Goal: Task Accomplishment & Management: Use online tool/utility

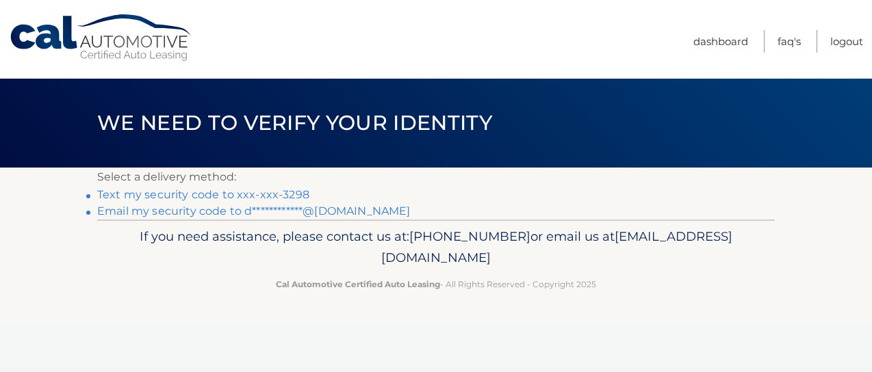
click at [225, 194] on link "Text my security code to xxx-xxx-3298" at bounding box center [203, 194] width 212 height 13
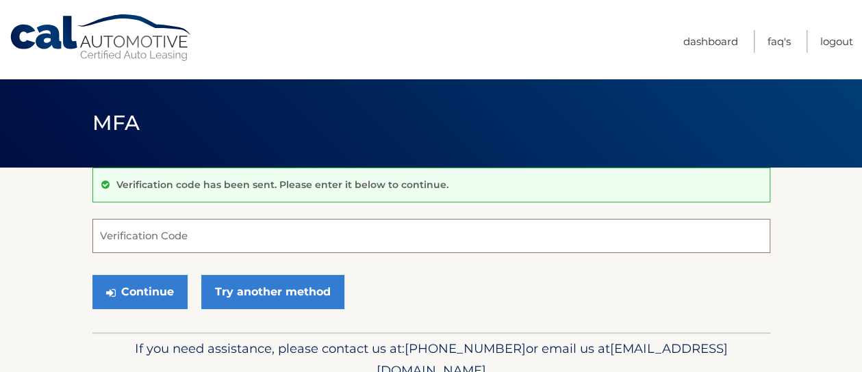
click at [192, 242] on input "Verification Code" at bounding box center [431, 236] width 678 height 34
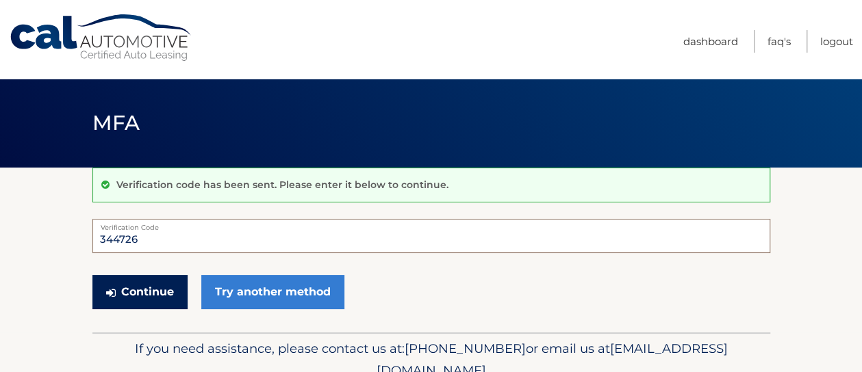
type input "344726"
click at [141, 302] on button "Continue" at bounding box center [139, 292] width 95 height 34
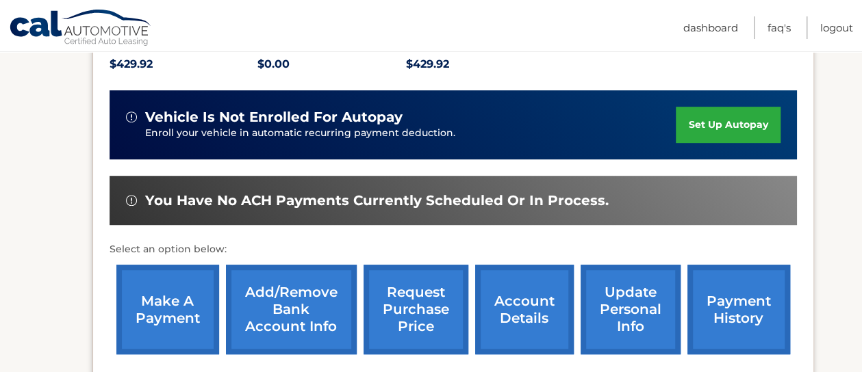
scroll to position [324, 0]
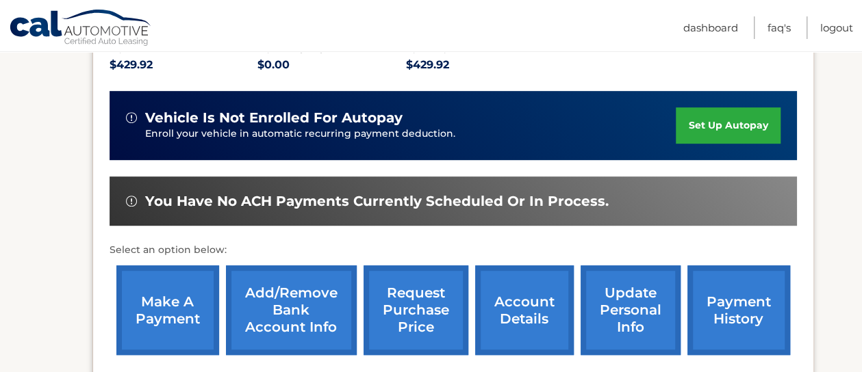
click at [175, 298] on link "make a payment" at bounding box center [167, 311] width 103 height 90
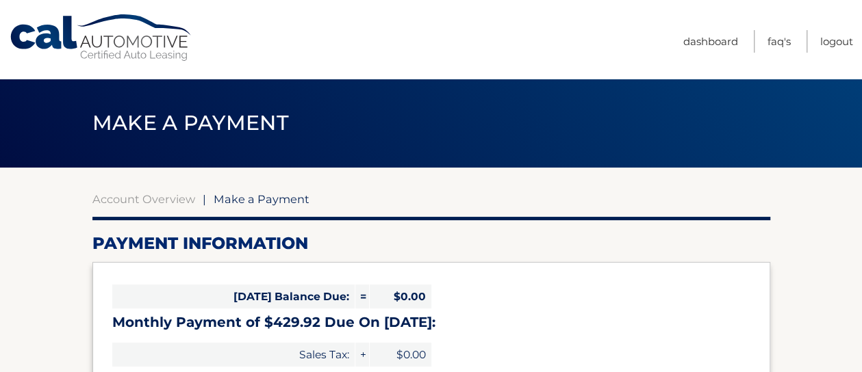
select select "NTc0MGU3MmQtMjkzOC00NzZiLWFkY2EtY2Y4YTRmYWNkMDU1"
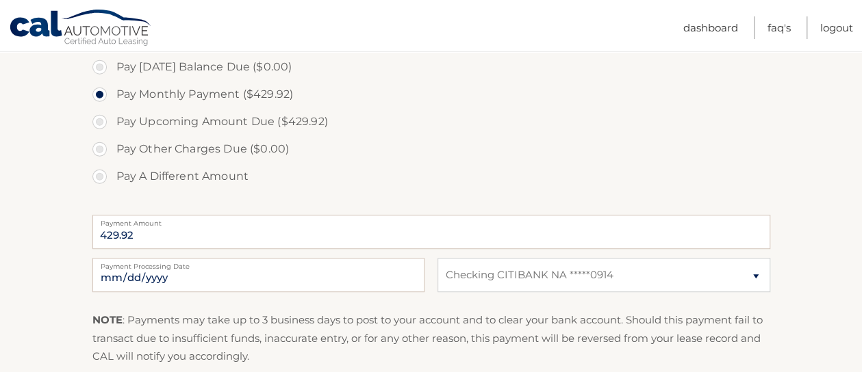
scroll to position [422, 0]
click at [168, 277] on input "[DATE]" at bounding box center [258, 274] width 332 height 34
type input "[DATE]"
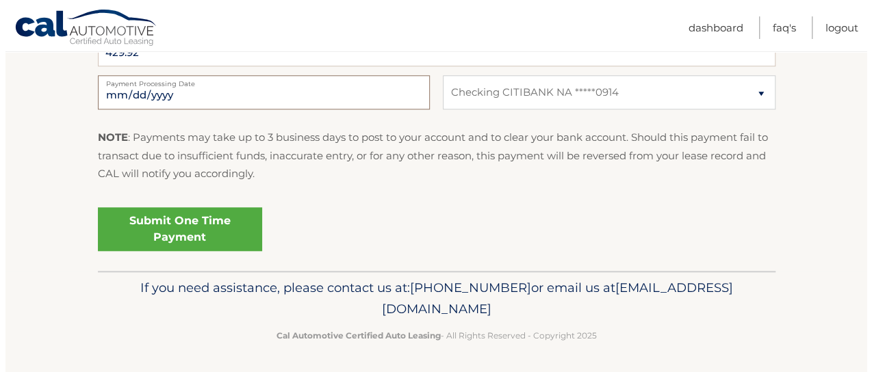
scroll to position [602, 0]
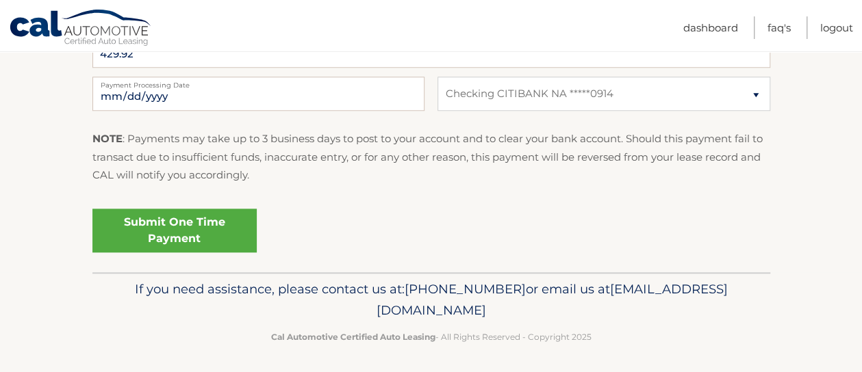
click at [151, 227] on link "Submit One Time Payment" at bounding box center [174, 231] width 164 height 44
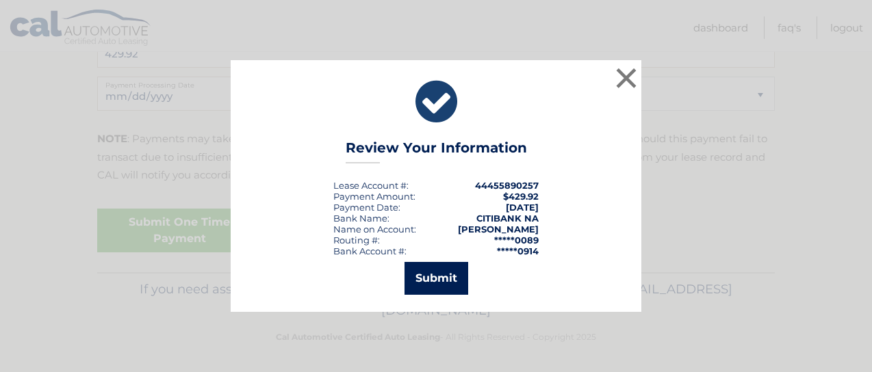
click at [418, 270] on button "Submit" at bounding box center [437, 278] width 64 height 33
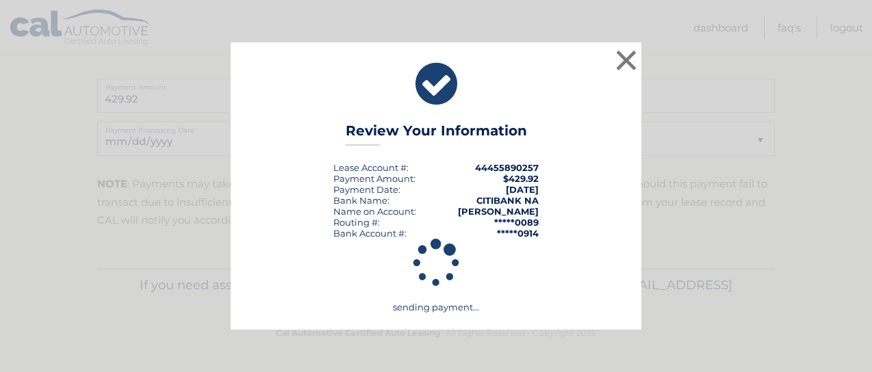
scroll to position [556, 0]
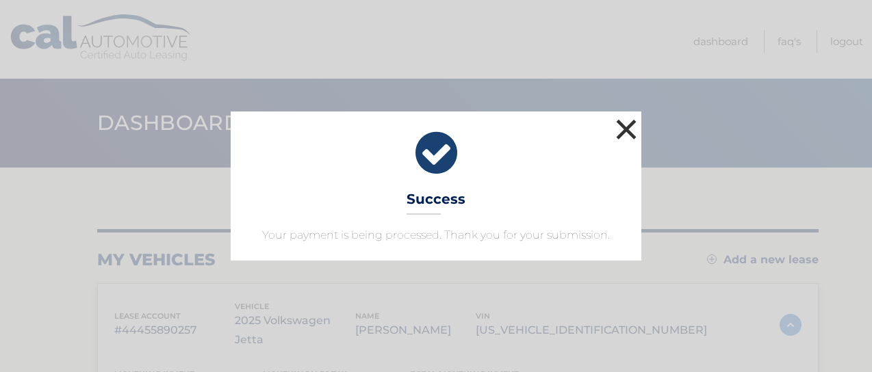
click at [626, 129] on button "×" at bounding box center [626, 129] width 27 height 27
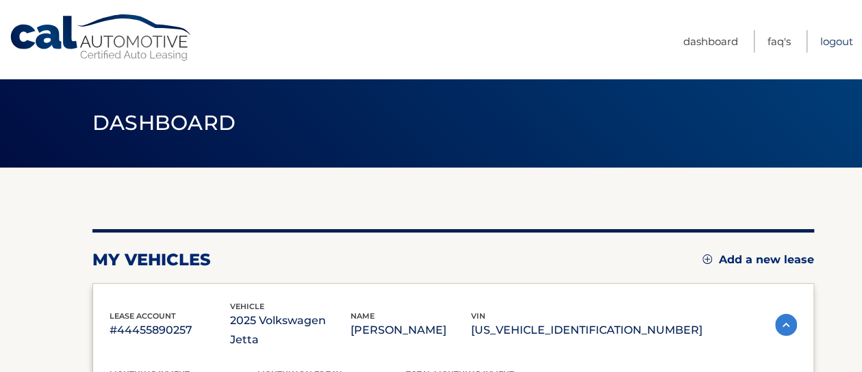
click at [826, 42] on link "Logout" at bounding box center [836, 41] width 33 height 23
